Goal: Navigation & Orientation: Find specific page/section

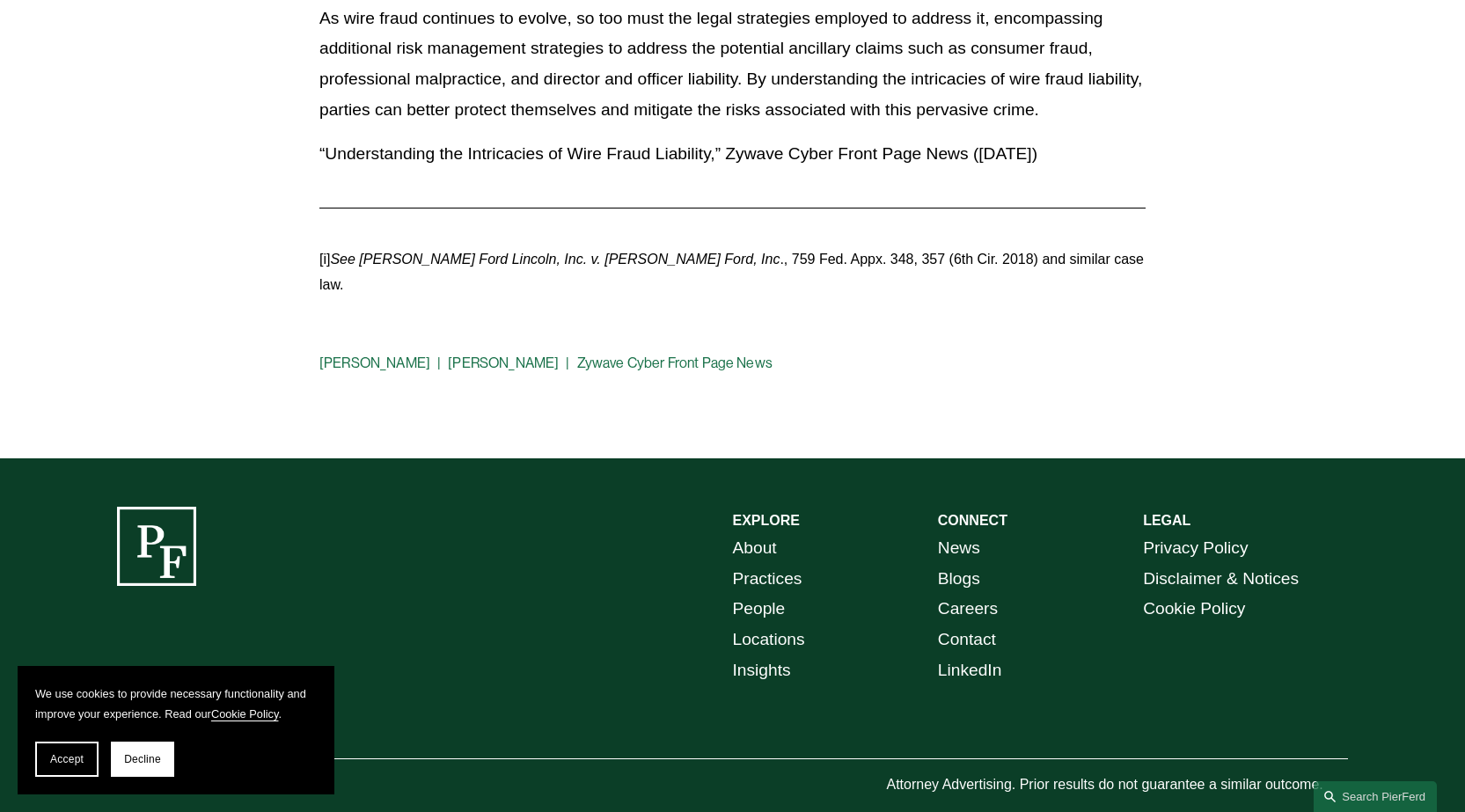
scroll to position [4860, 0]
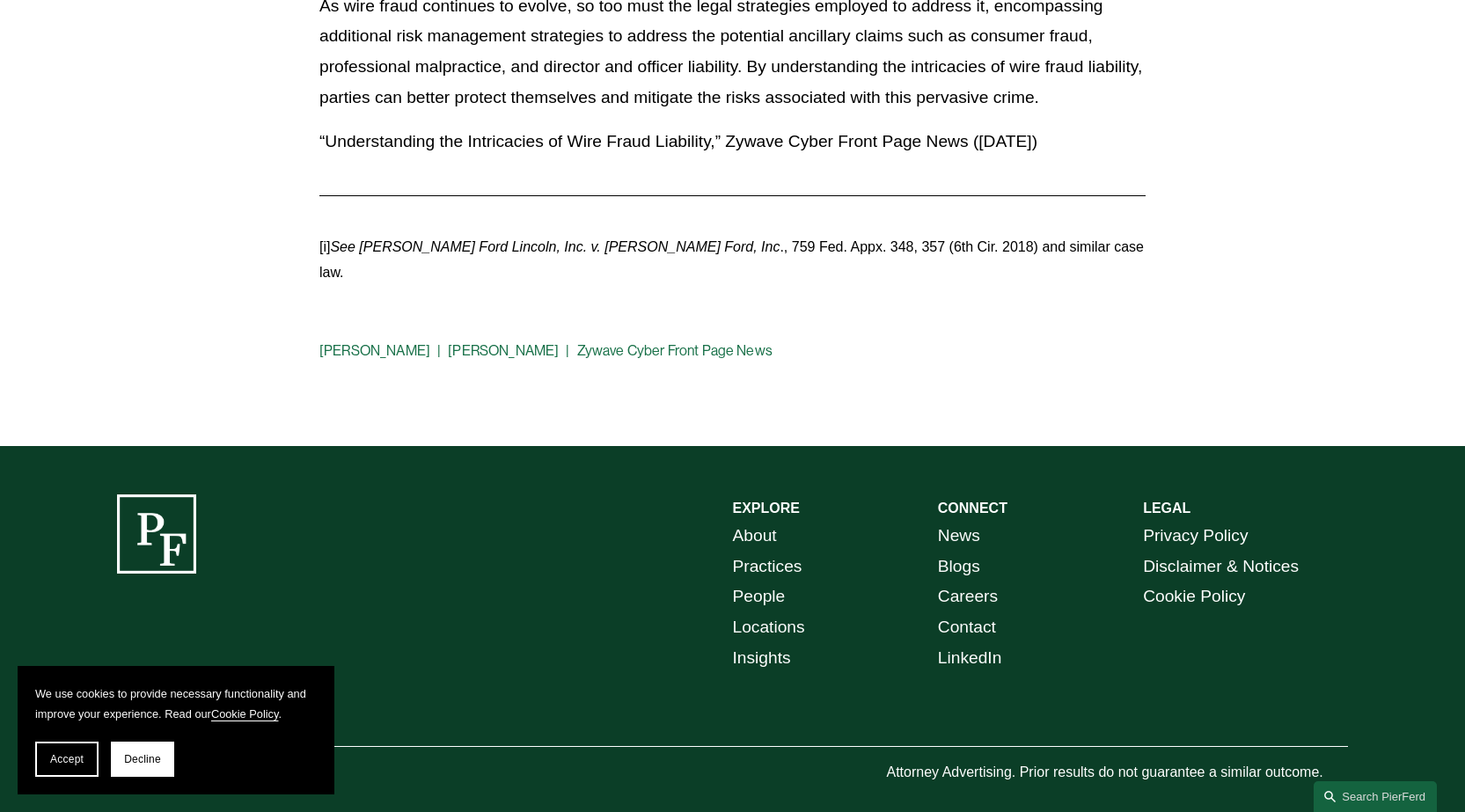
click at [760, 521] on link "About" at bounding box center [754, 537] width 44 height 31
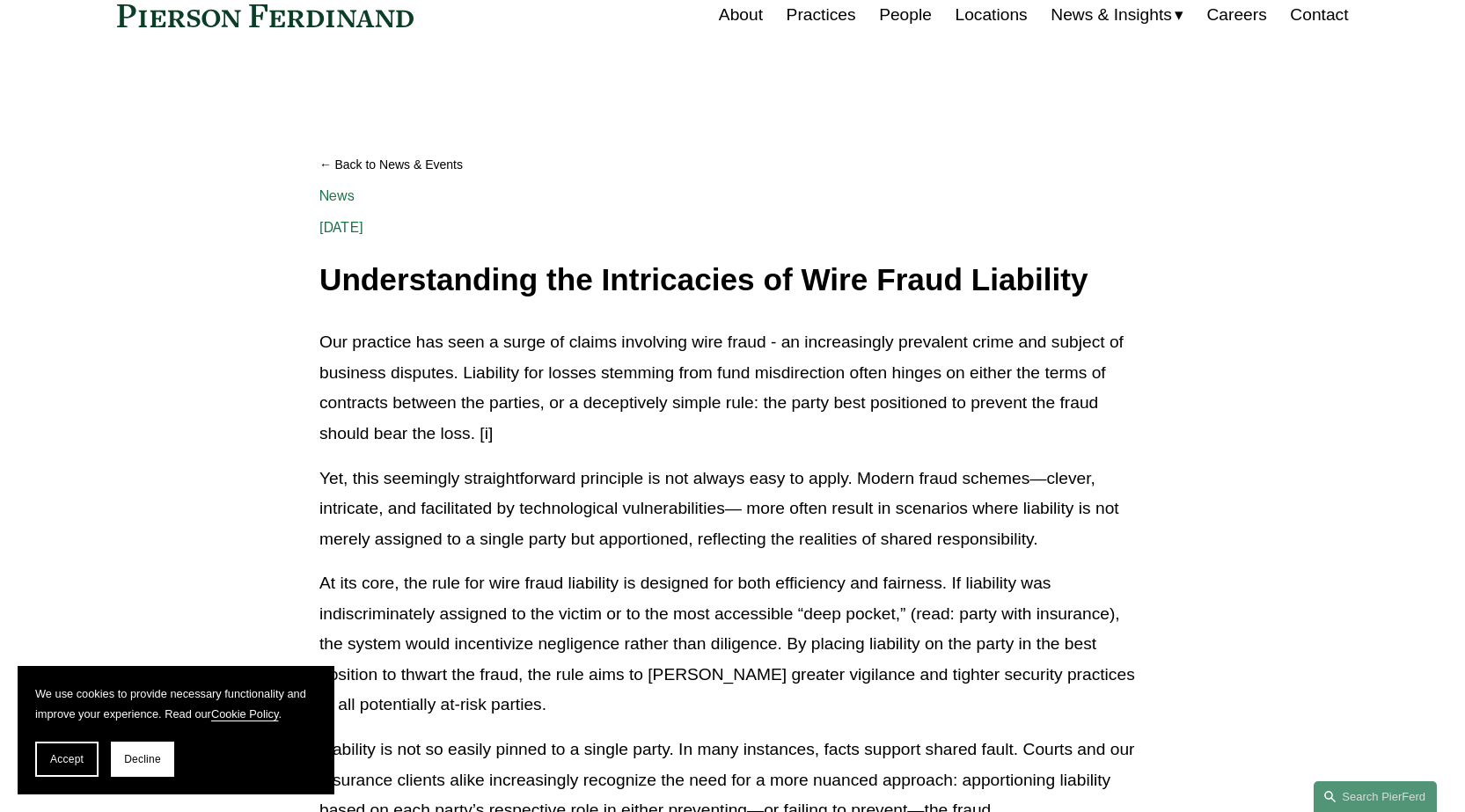
scroll to position [0, 0]
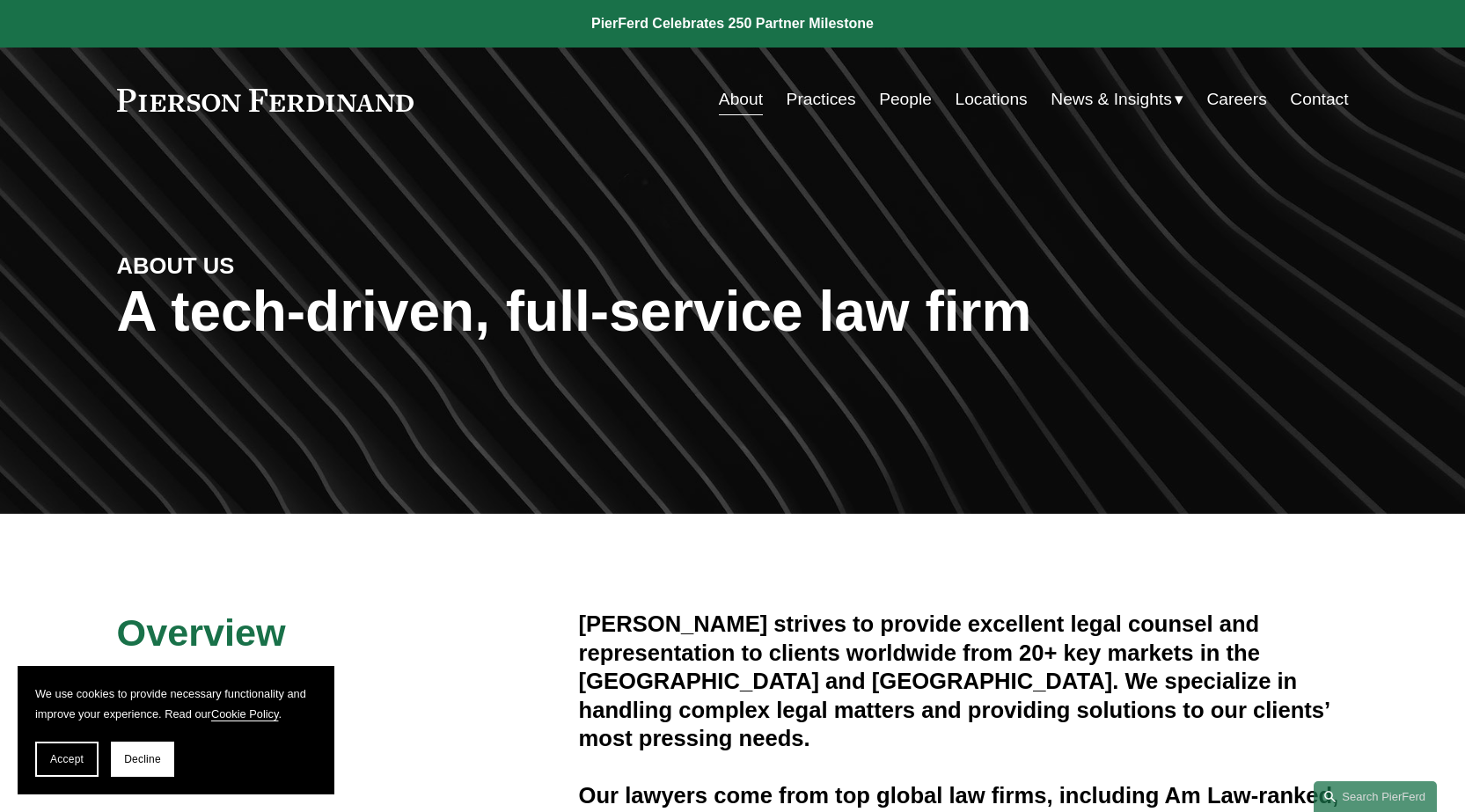
click at [812, 101] on link "Practices" at bounding box center [822, 99] width 70 height 34
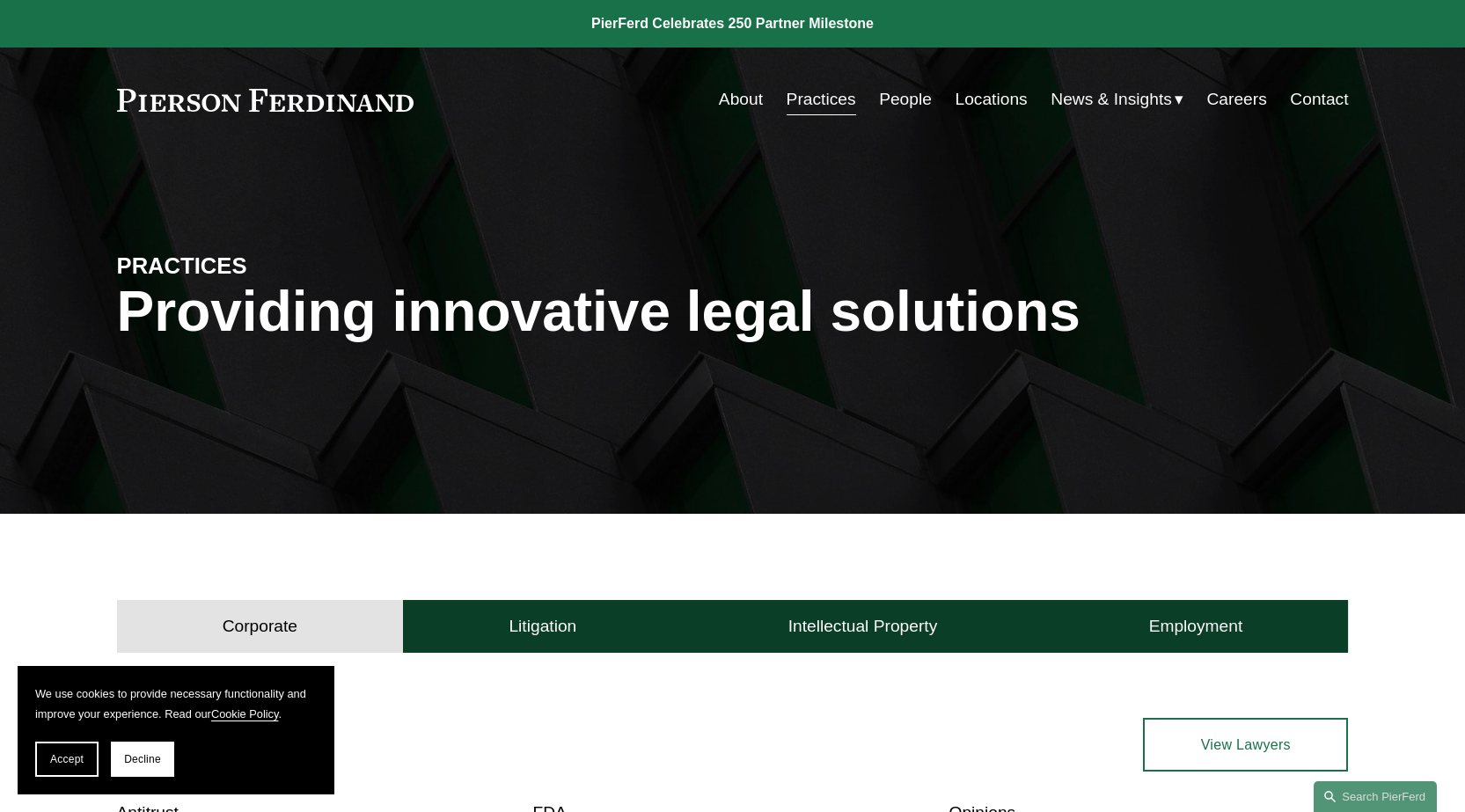
click at [897, 96] on link "People" at bounding box center [905, 99] width 52 height 34
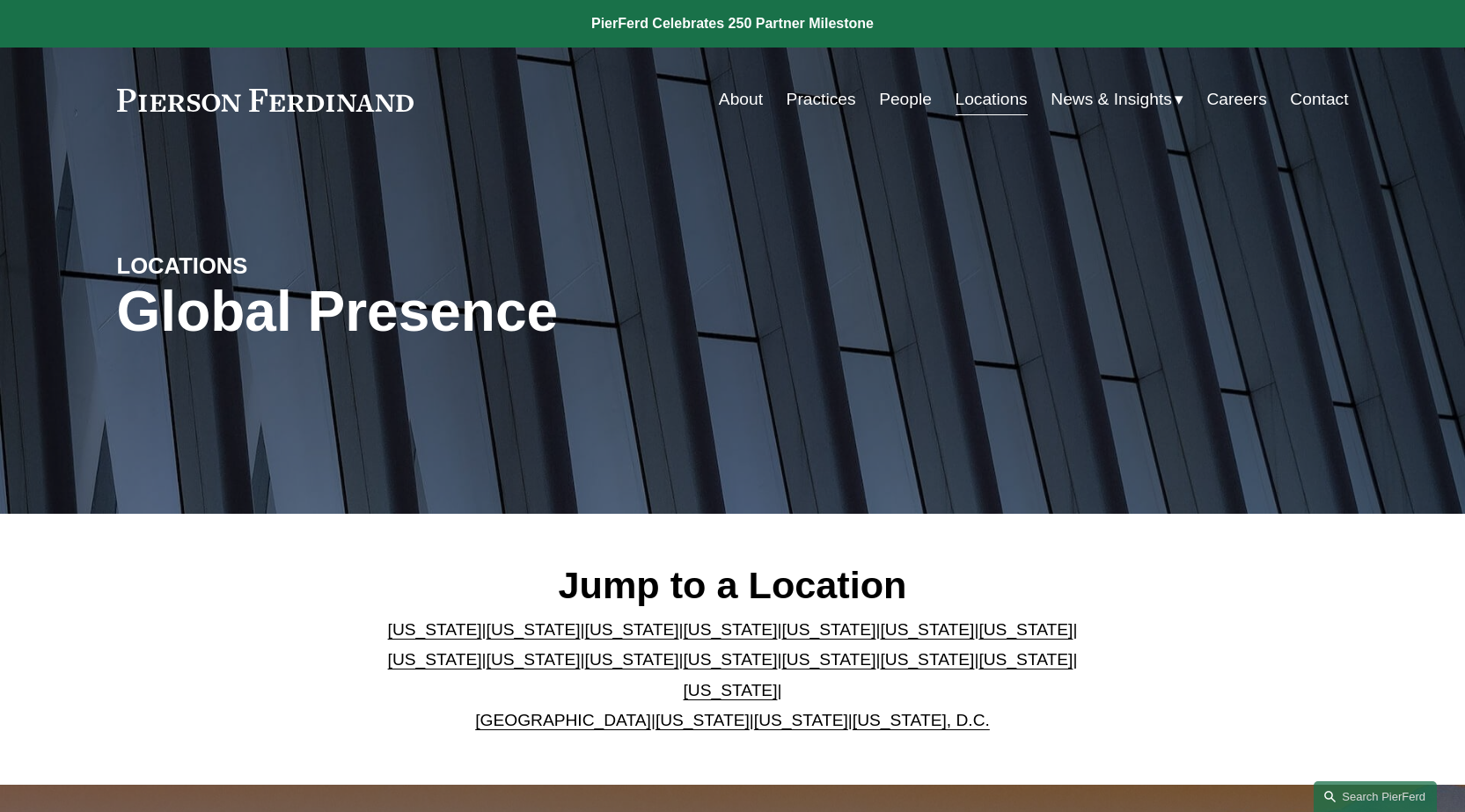
scroll to position [176, 0]
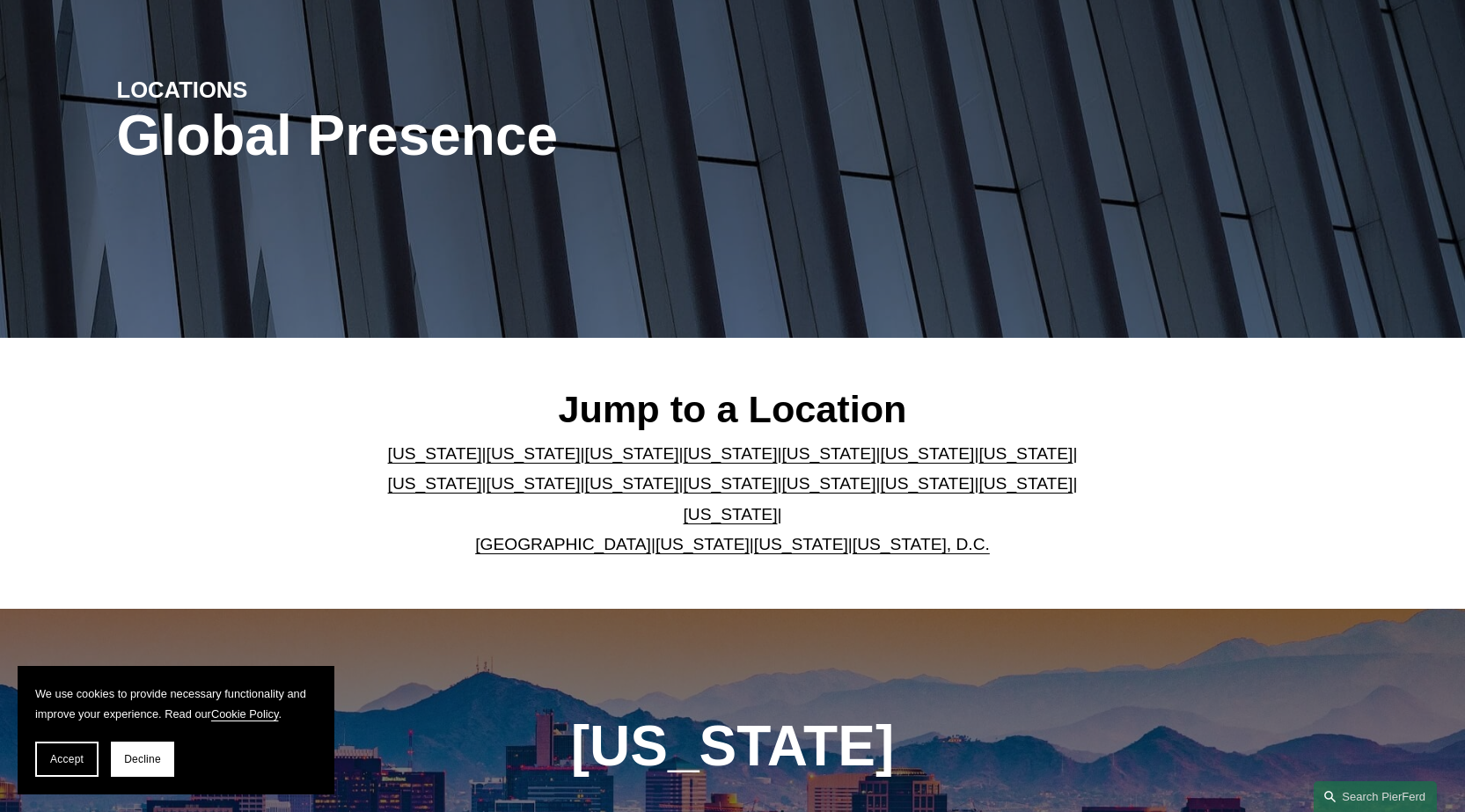
click at [683, 492] on link "New York" at bounding box center [730, 483] width 94 height 18
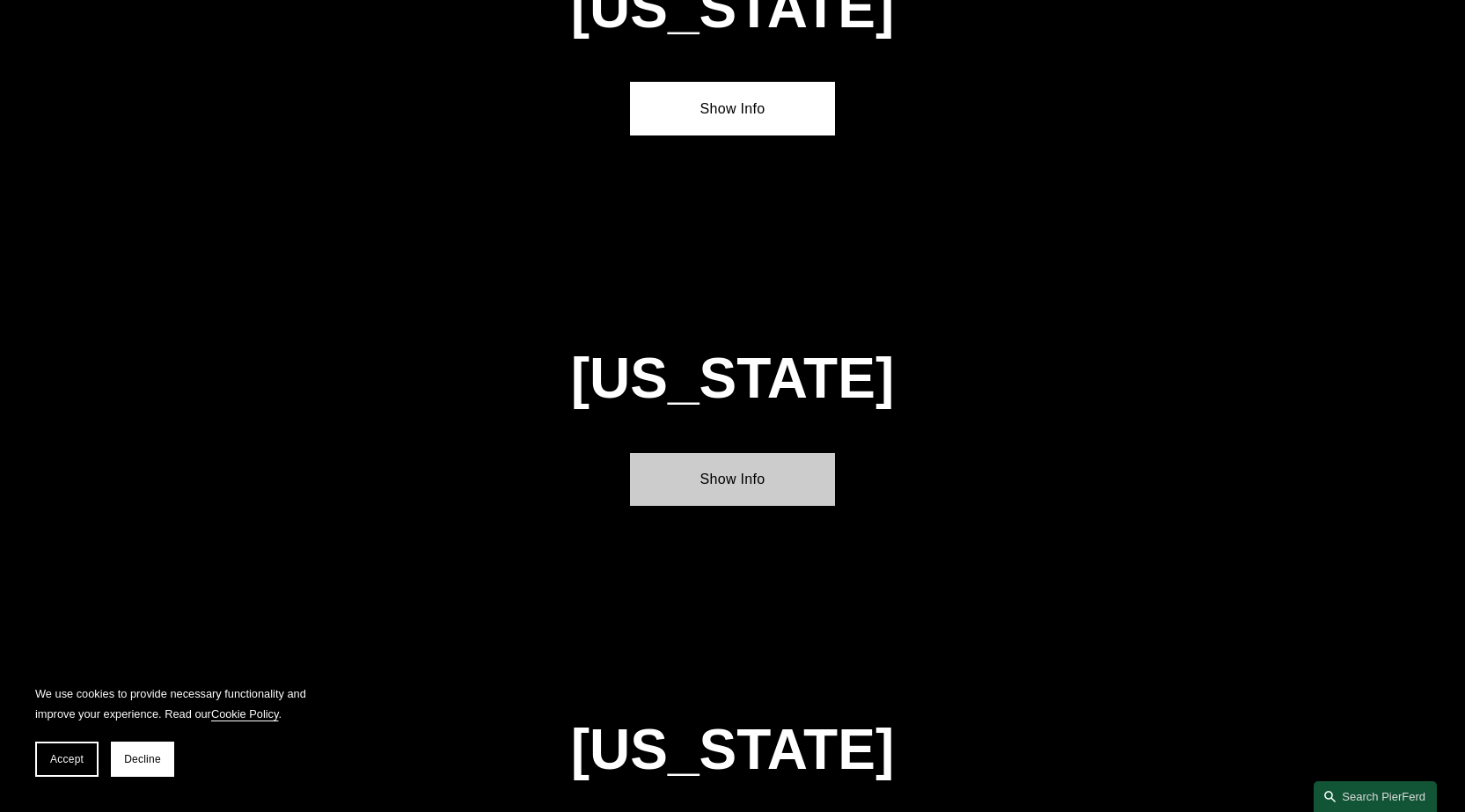
scroll to position [3961, 0]
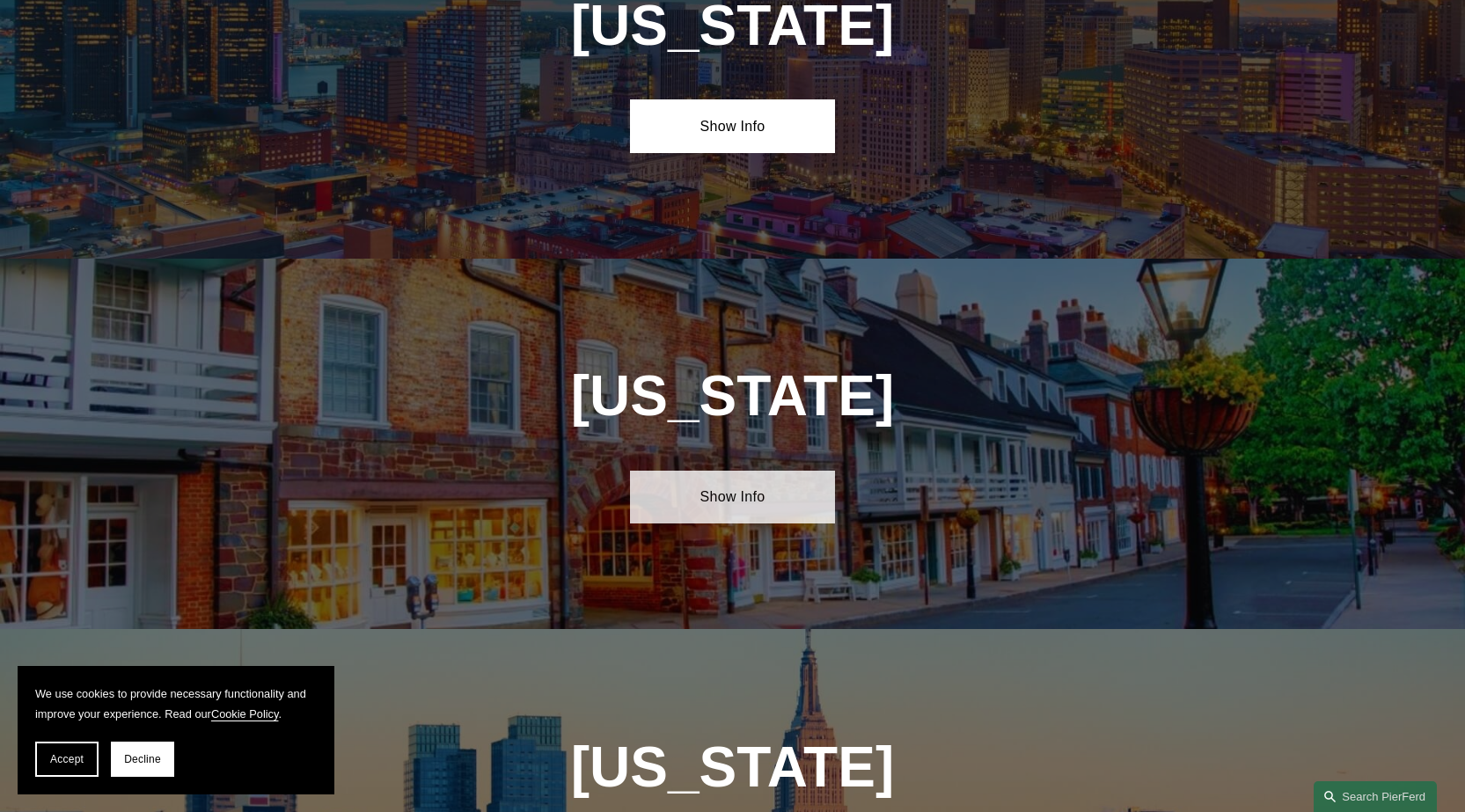
click at [725, 471] on link "Show Info" at bounding box center [732, 497] width 205 height 52
